Goal: Information Seeking & Learning: Learn about a topic

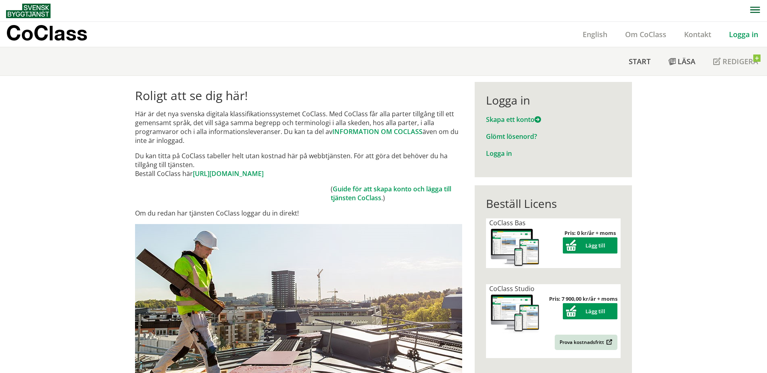
click at [741, 33] on link "Logga in" at bounding box center [743, 34] width 47 height 10
click at [497, 154] on link "Logga in" at bounding box center [499, 153] width 26 height 9
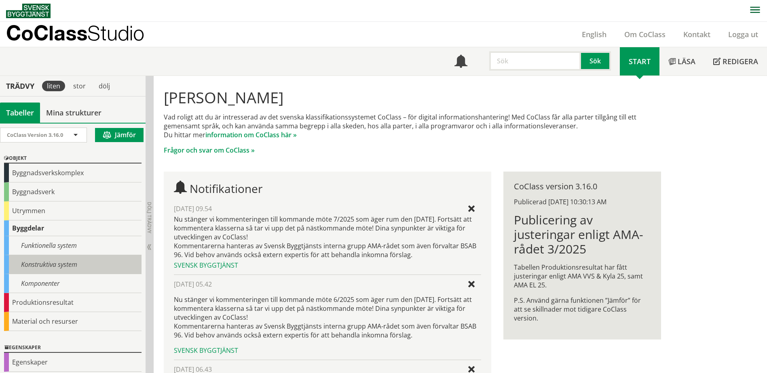
click at [57, 269] on div "Konstruktiva system" at bounding box center [72, 264] width 137 height 19
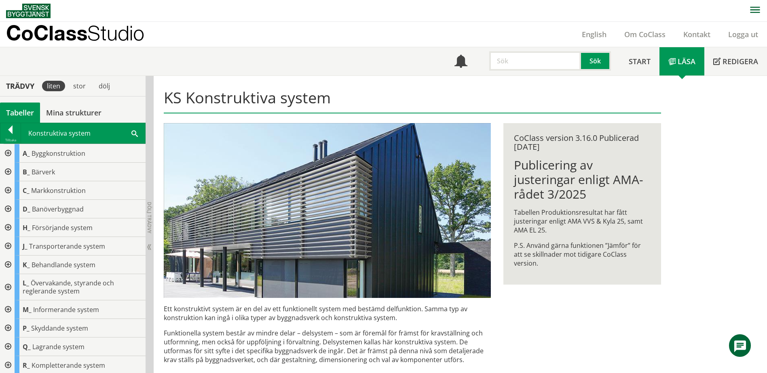
scroll to position [2, 0]
click at [8, 262] on div at bounding box center [7, 263] width 15 height 19
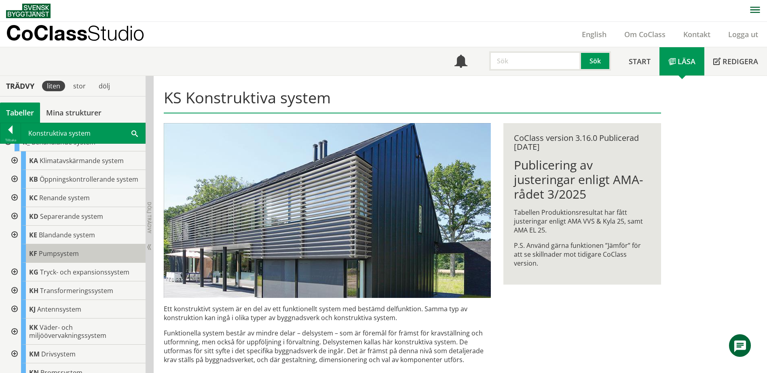
scroll to position [163, 0]
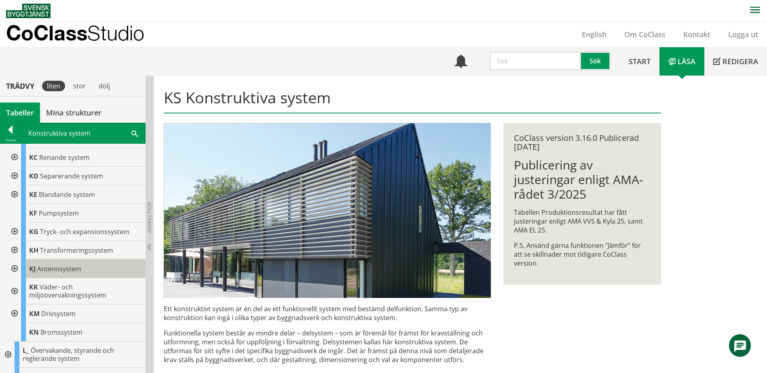
click at [45, 274] on span "Antennsystem" at bounding box center [59, 269] width 44 height 9
click at [15, 278] on div at bounding box center [13, 269] width 15 height 19
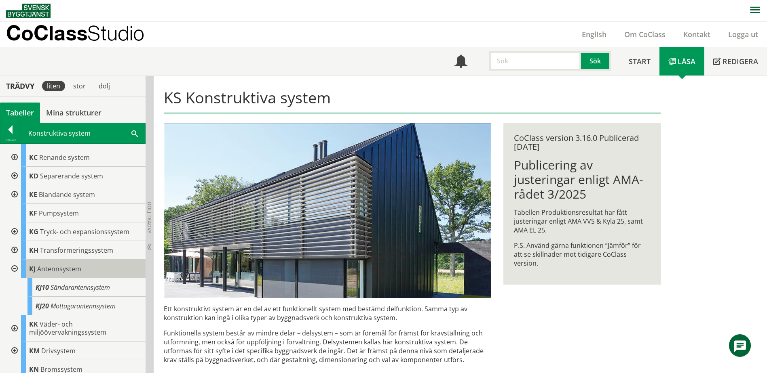
click at [71, 274] on span "Antennsystem" at bounding box center [59, 269] width 44 height 9
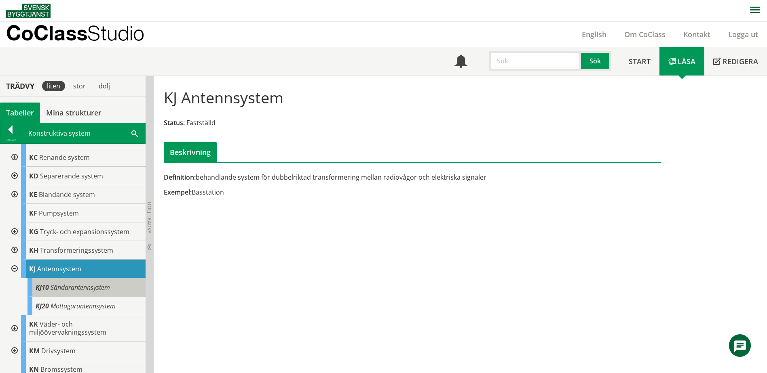
click at [107, 292] on span "Sändarantennsystem" at bounding box center [80, 287] width 59 height 9
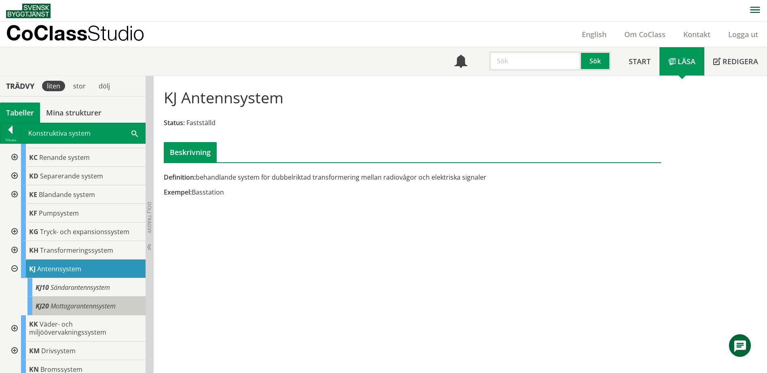
click at [85, 311] on span "Mottagarantennsystem" at bounding box center [83, 306] width 65 height 9
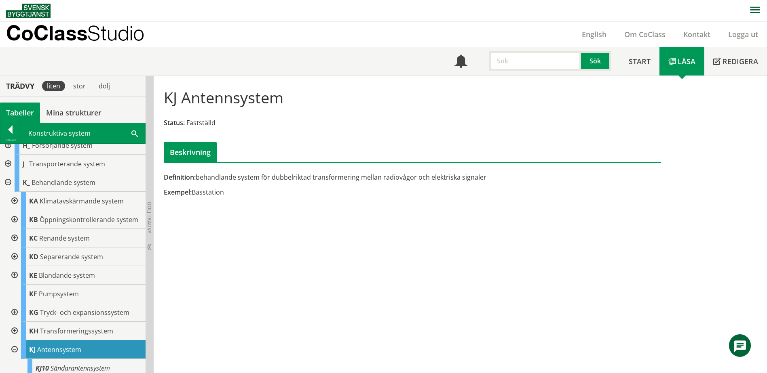
scroll to position [163, 0]
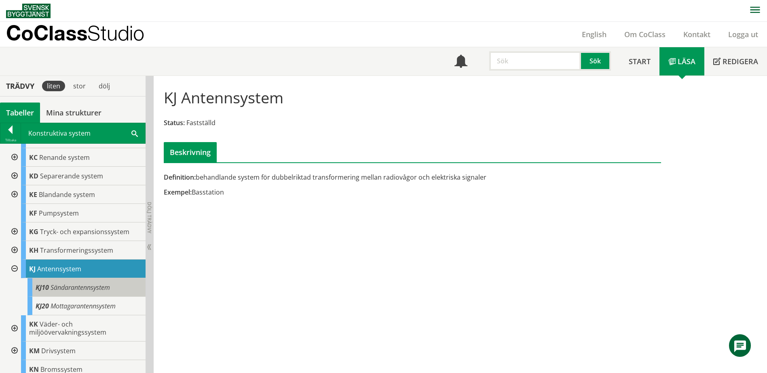
click at [91, 297] on div "KJ10 Sändarantennsystem" at bounding box center [86, 287] width 118 height 19
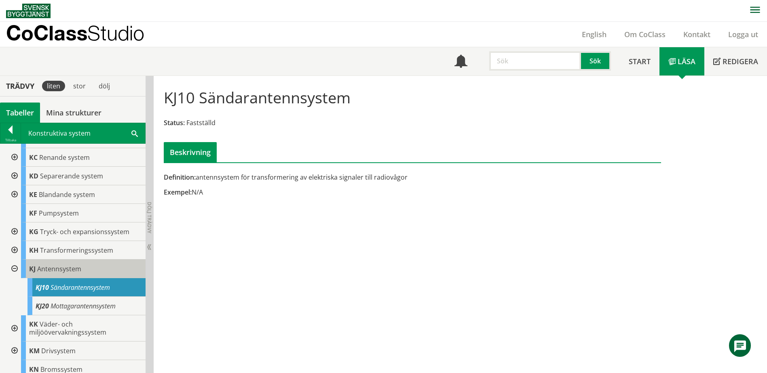
click at [101, 277] on div "KJ Antennsystem" at bounding box center [83, 269] width 124 height 19
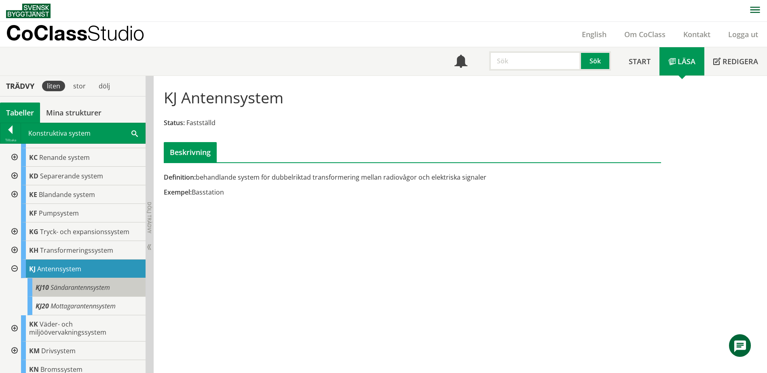
click at [95, 292] on span "Sändarantennsystem" at bounding box center [80, 287] width 59 height 9
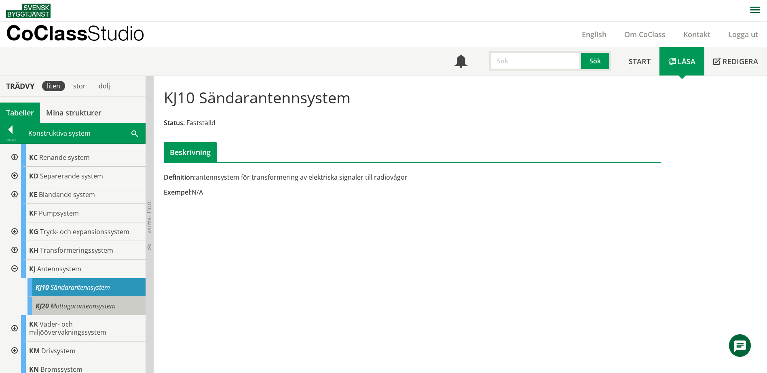
click at [95, 310] on span "Mottagarantennsystem" at bounding box center [83, 306] width 65 height 9
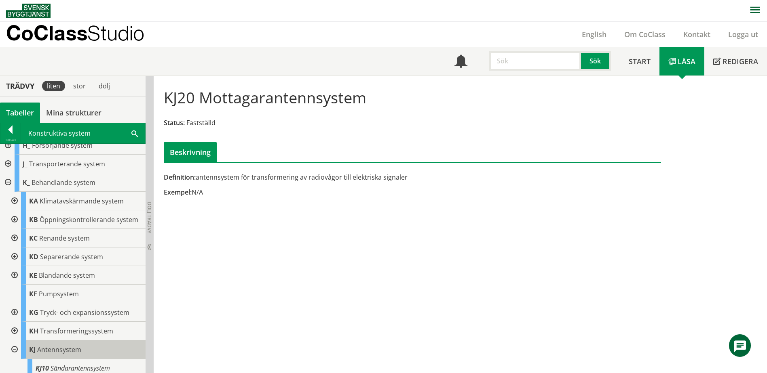
scroll to position [42, 0]
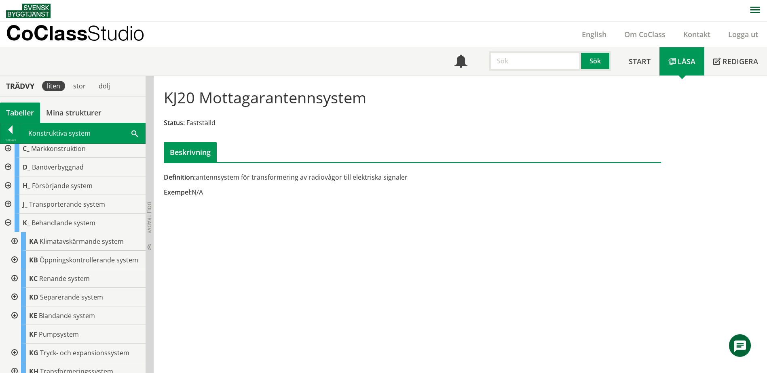
click at [5, 203] on div at bounding box center [7, 204] width 15 height 19
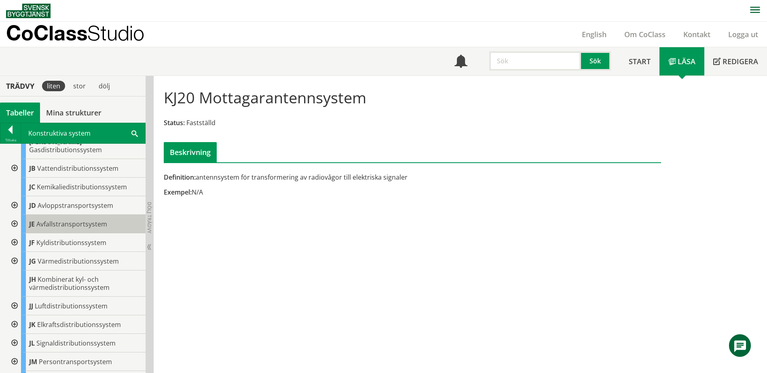
scroll to position [163, 0]
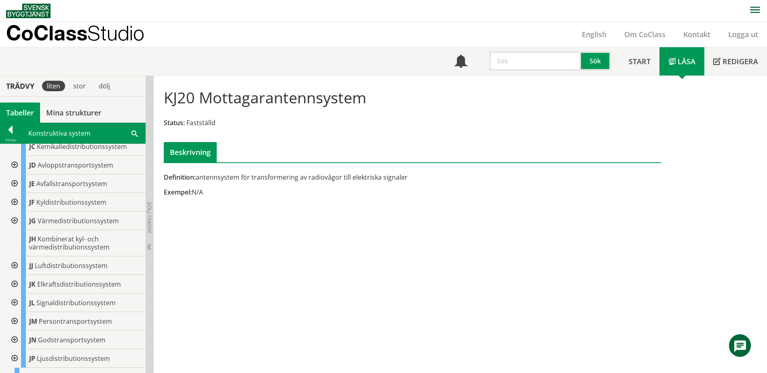
click at [15, 295] on div at bounding box center [13, 303] width 15 height 19
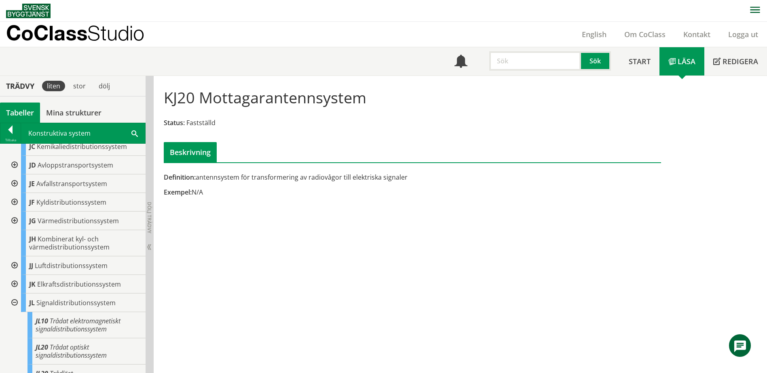
scroll to position [244, 0]
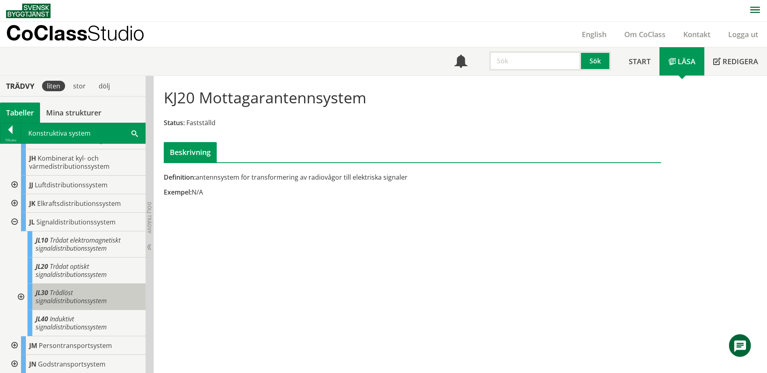
click at [79, 292] on span "Trådlöst signaldistributionssystem" at bounding box center [71, 297] width 71 height 17
click at [68, 289] on span "Trådlöst signaldistributionssystem" at bounding box center [71, 297] width 71 height 17
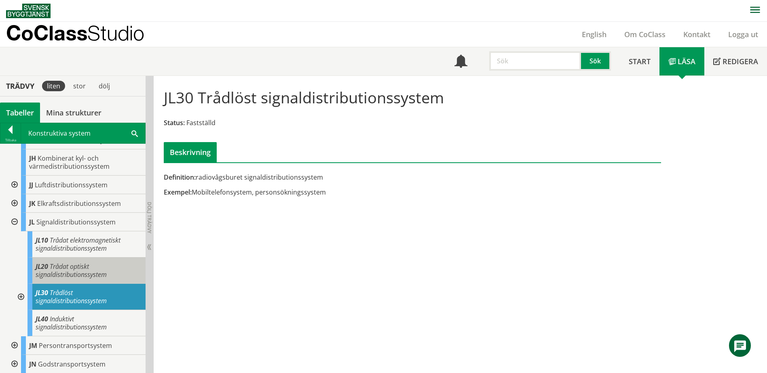
click at [82, 264] on span "Trådat optiskt signaldistributionssystem" at bounding box center [71, 270] width 71 height 17
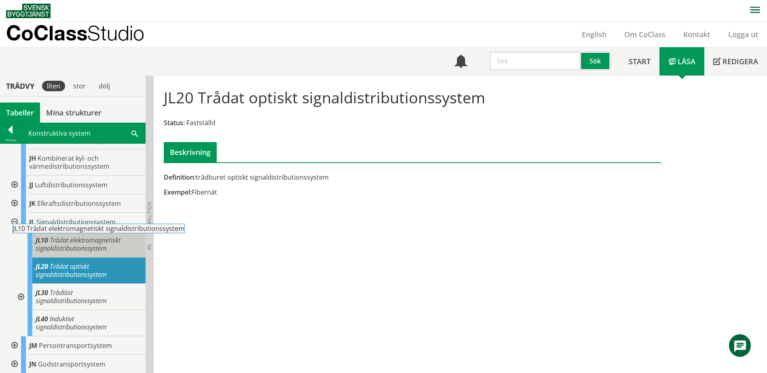
click at [103, 236] on span "Trådat elektromagnetiskt signaldistributionssystem" at bounding box center [78, 244] width 85 height 17
click at [96, 238] on span "Trådat elektromagnetiskt signaldistributionssystem" at bounding box center [78, 244] width 85 height 17
